Goal: Information Seeking & Learning: Learn about a topic

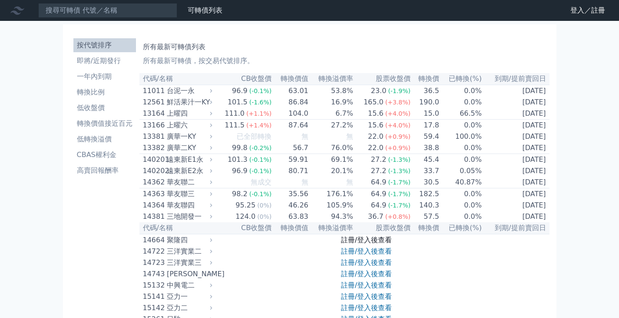
click at [359, 244] on link "註冊/登入後查看" at bounding box center [366, 239] width 51 height 8
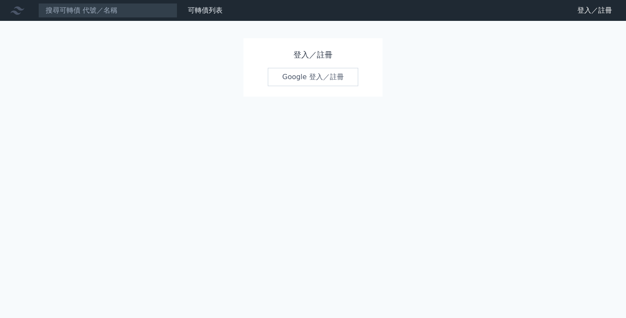
click at [321, 73] on link "Google 登入／註冊" at bounding box center [313, 77] width 90 height 18
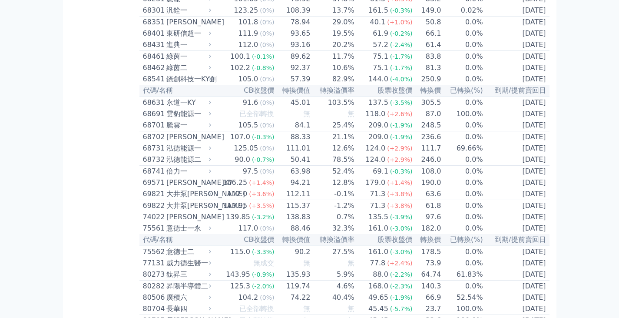
scroll to position [4167, 0]
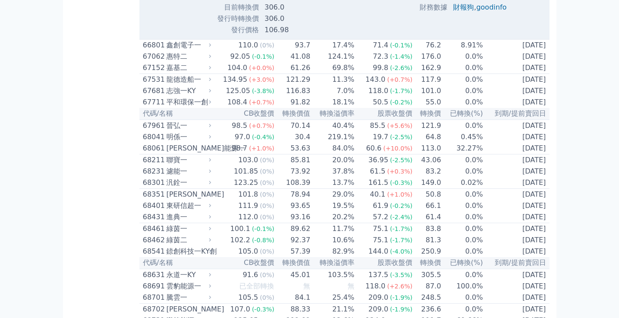
scroll to position [4271, 0]
